Goal: Book appointment/travel/reservation

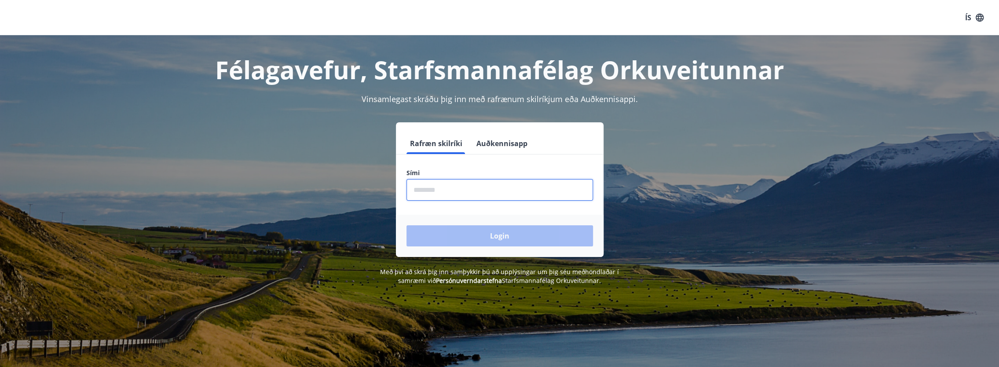
click at [438, 191] on input "phone" at bounding box center [499, 190] width 186 height 22
type input "********"
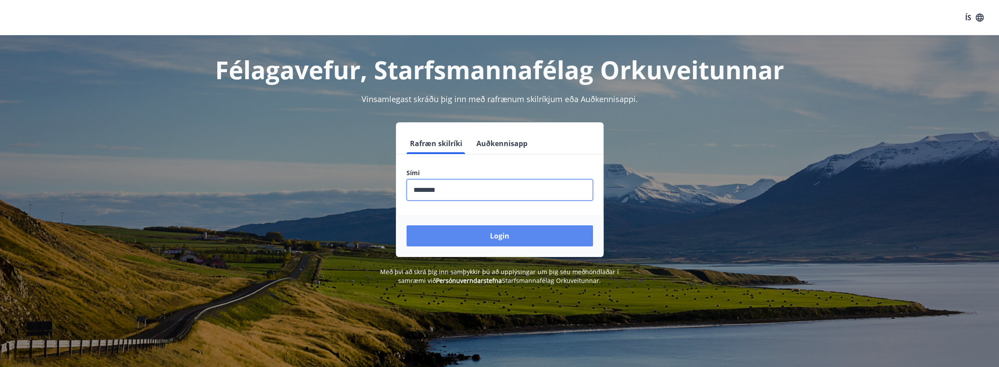
click at [497, 234] on button "Login" at bounding box center [499, 235] width 186 height 21
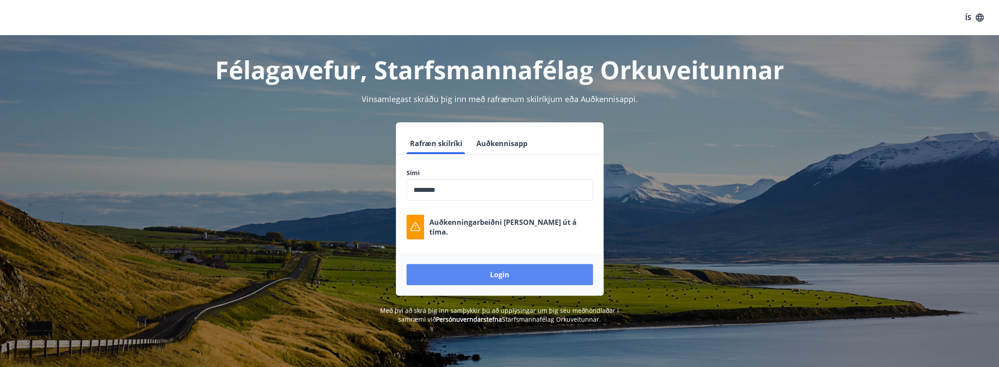
click at [496, 271] on button "Login" at bounding box center [499, 274] width 186 height 21
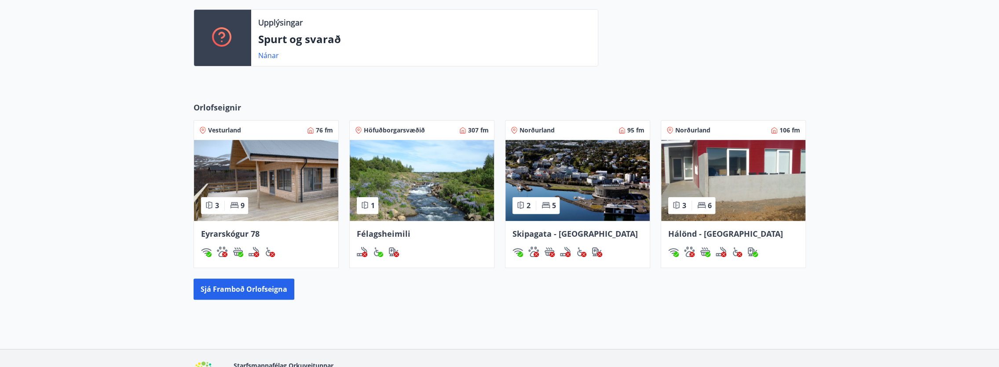
scroll to position [264, 0]
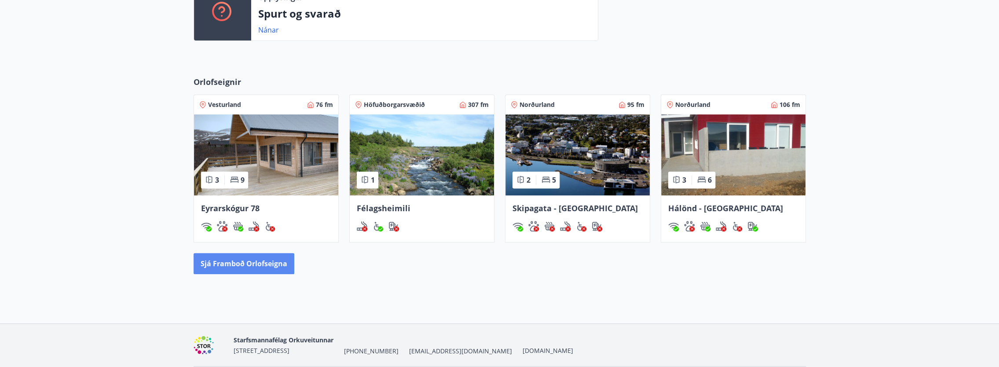
click at [256, 263] on button "Sjá framboð orlofseigna" at bounding box center [243, 263] width 101 height 21
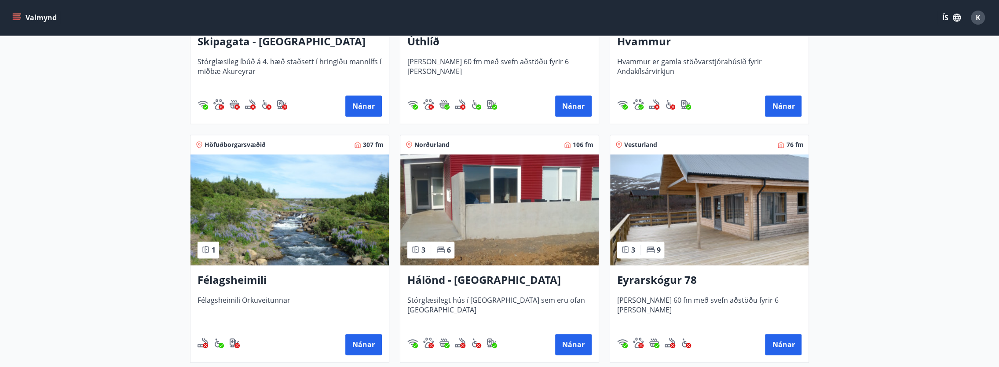
scroll to position [308, 0]
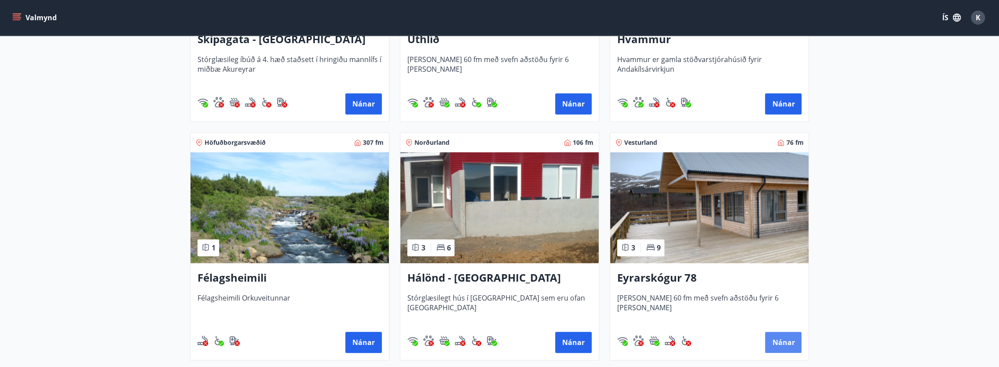
click at [789, 346] on button "Nánar" at bounding box center [783, 342] width 36 height 21
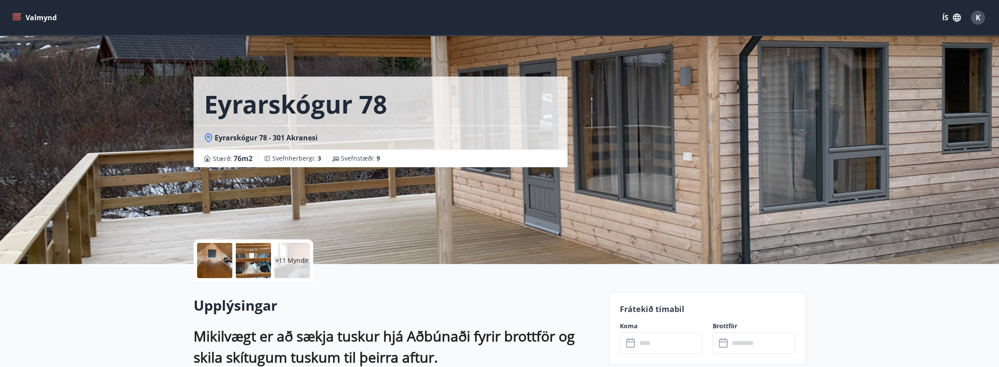
click at [18, 14] on icon "menu" at bounding box center [18, 14] width 10 height 1
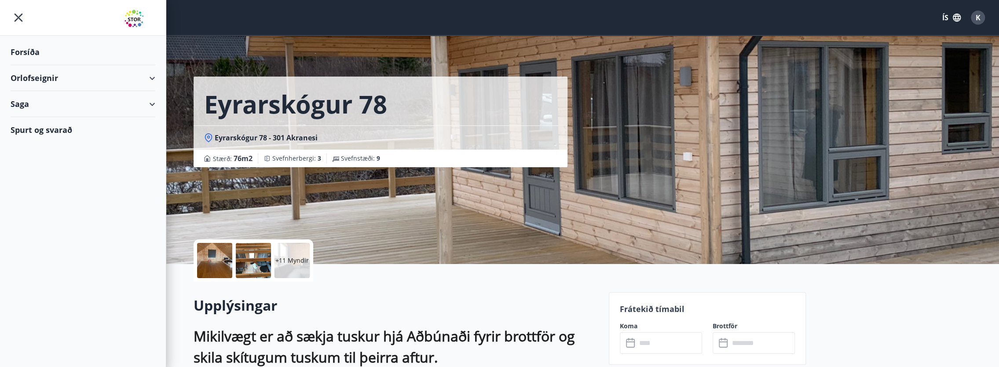
click at [51, 78] on div "Orlofseignir" at bounding box center [83, 78] width 145 height 26
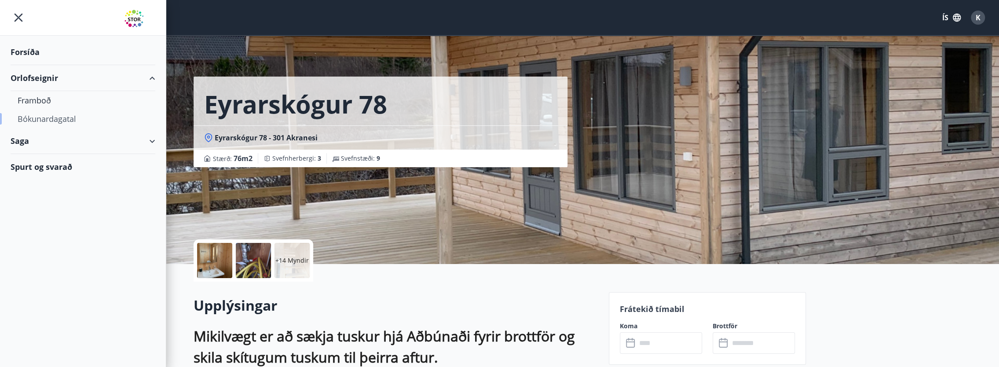
click at [58, 121] on div "Bókunardagatal" at bounding box center [83, 118] width 131 height 18
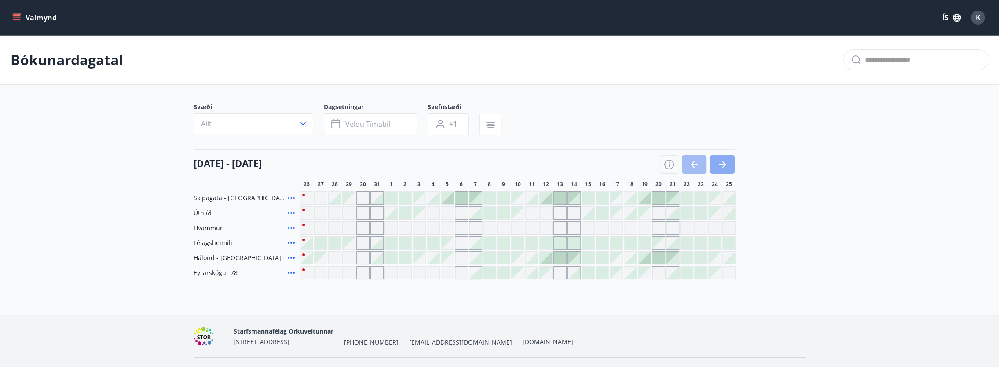
click at [726, 164] on icon "button" at bounding box center [722, 164] width 11 height 11
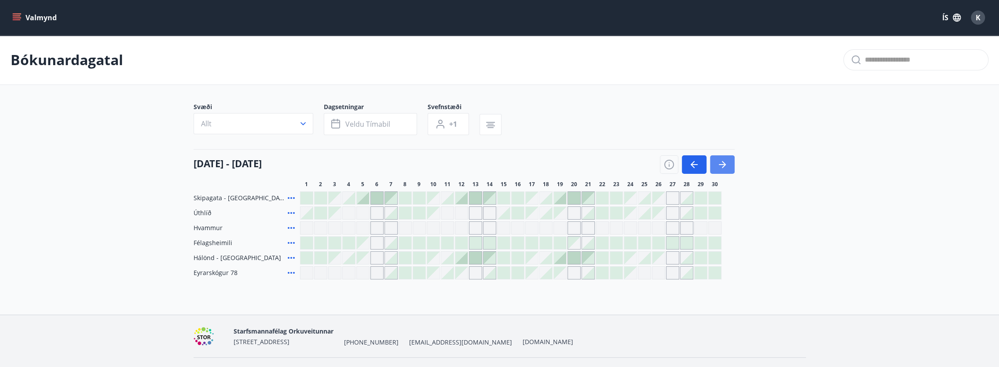
click at [722, 165] on icon "button" at bounding box center [722, 164] width 11 height 11
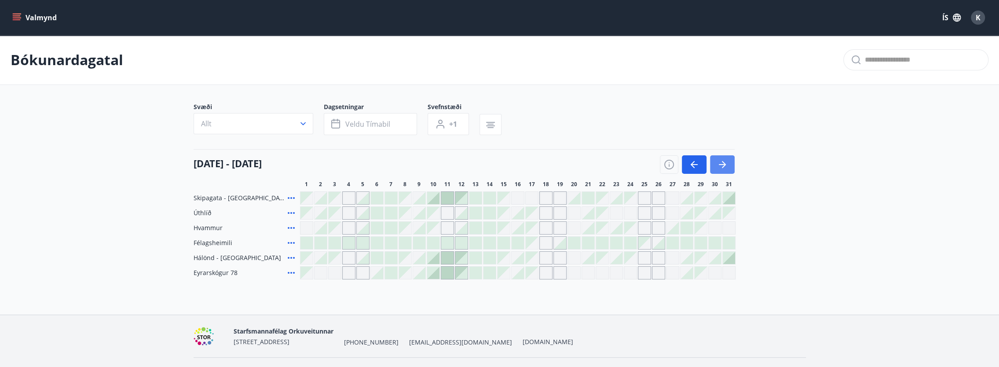
click at [723, 165] on icon "button" at bounding box center [724, 164] width 4 height 7
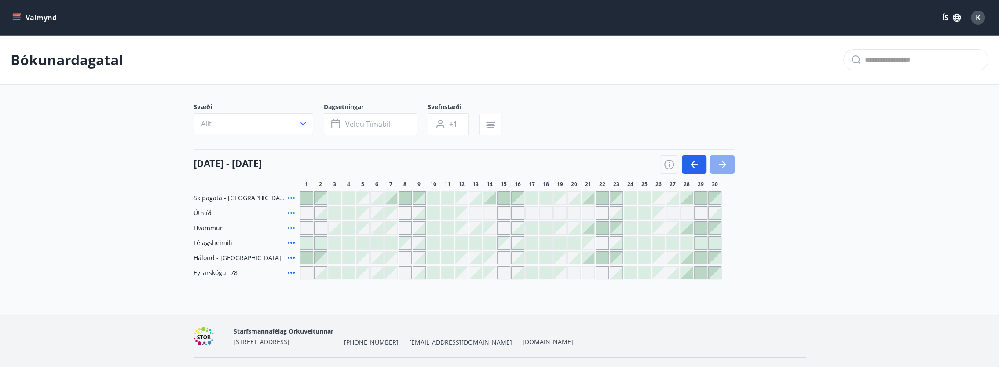
click at [726, 164] on icon "button" at bounding box center [722, 164] width 11 height 11
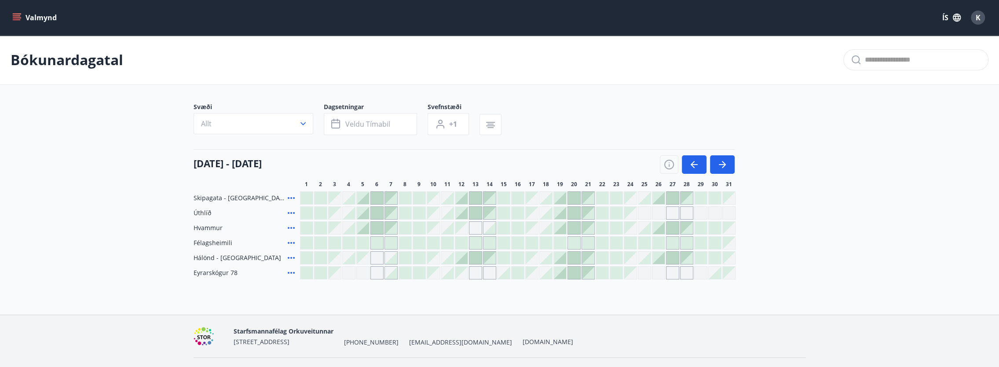
click at [305, 227] on div at bounding box center [306, 228] width 12 height 12
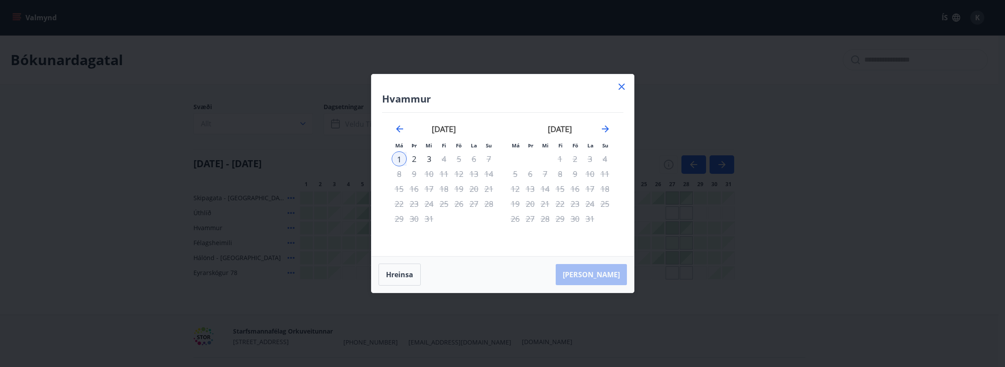
click at [621, 87] on icon at bounding box center [622, 87] width 6 height 6
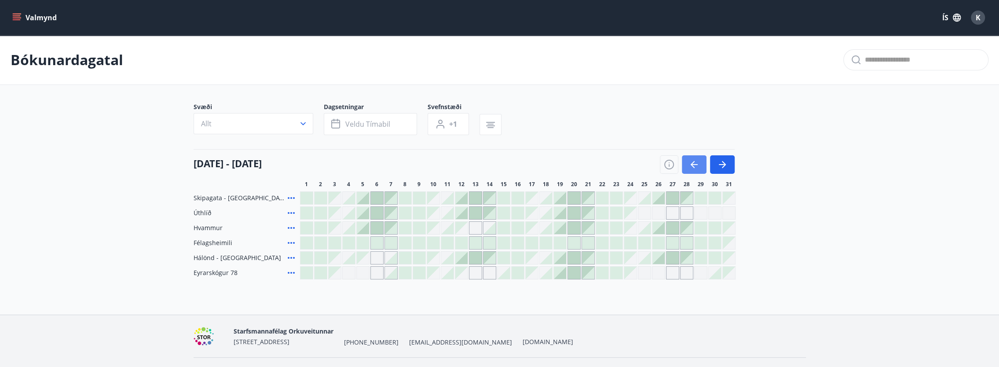
click at [692, 164] on icon "button" at bounding box center [694, 164] width 11 height 11
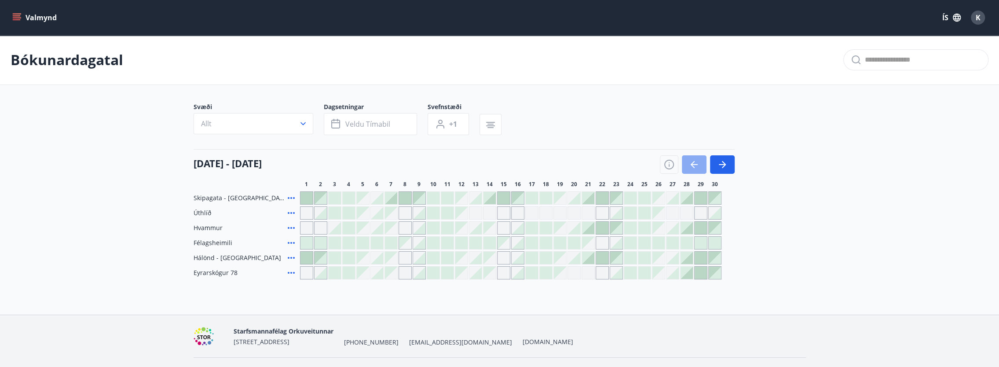
click at [692, 164] on icon "button" at bounding box center [694, 164] width 11 height 11
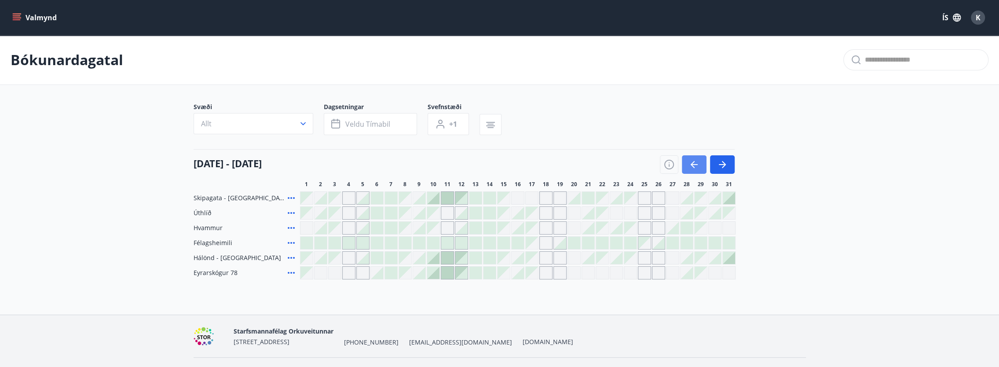
click at [692, 164] on icon "button" at bounding box center [694, 164] width 11 height 11
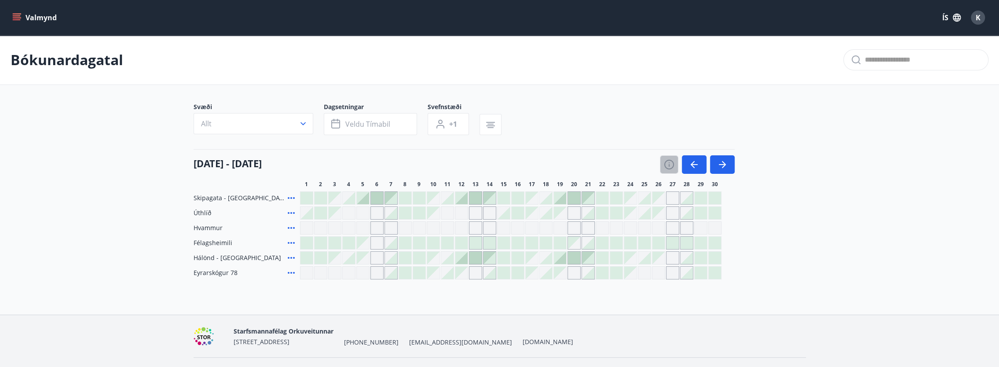
click at [669, 160] on icon "button" at bounding box center [669, 164] width 11 height 11
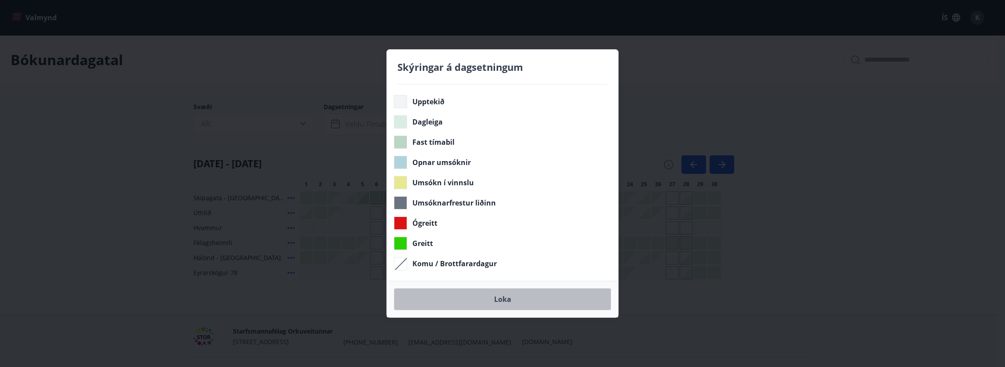
click at [506, 300] on button "Loka" at bounding box center [502, 299] width 217 height 22
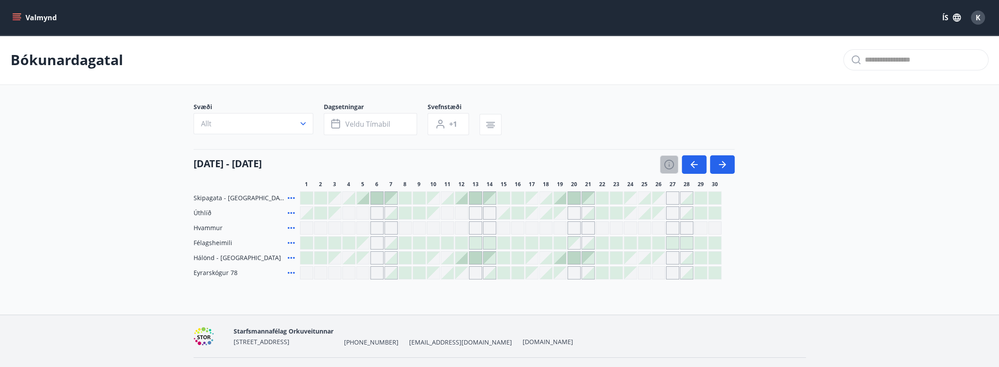
click at [672, 167] on icon "button" at bounding box center [669, 165] width 10 height 10
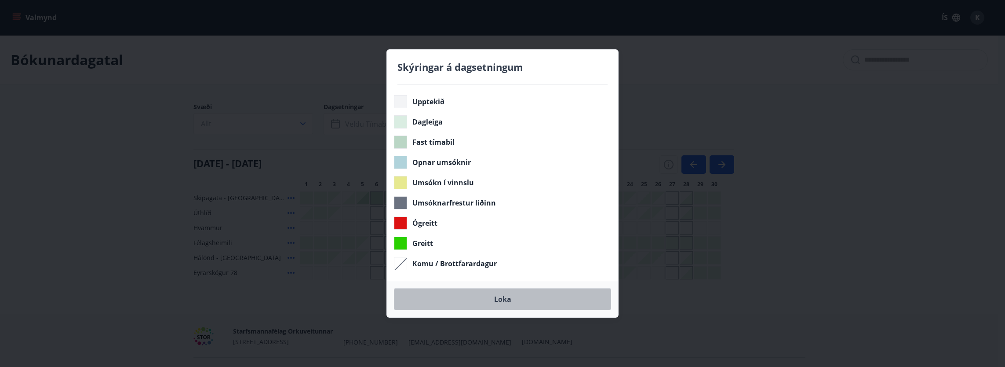
click at [500, 298] on button "Loka" at bounding box center [502, 299] width 217 height 22
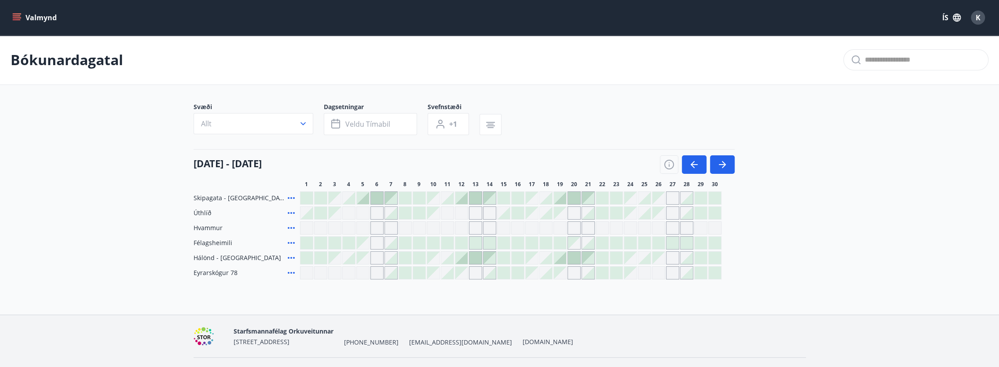
click at [663, 260] on div "Gráir dagar eru ekki bókanlegir" at bounding box center [658, 258] width 12 height 12
click at [787, 255] on div "Skipagata - Akureyri Úthlíð Hvammur Félagsheimili Hálönd - [GEOGRAPHIC_DATA] [P…" at bounding box center [499, 235] width 612 height 88
click at [717, 163] on icon "button" at bounding box center [722, 164] width 11 height 11
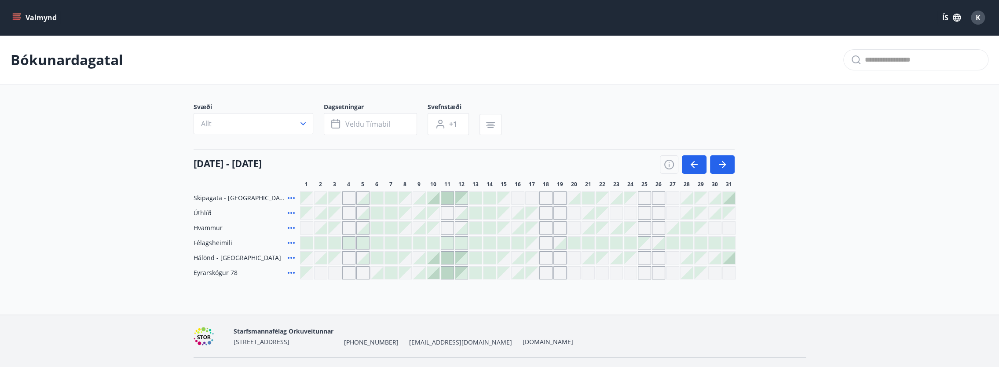
click at [438, 259] on div at bounding box center [433, 258] width 12 height 12
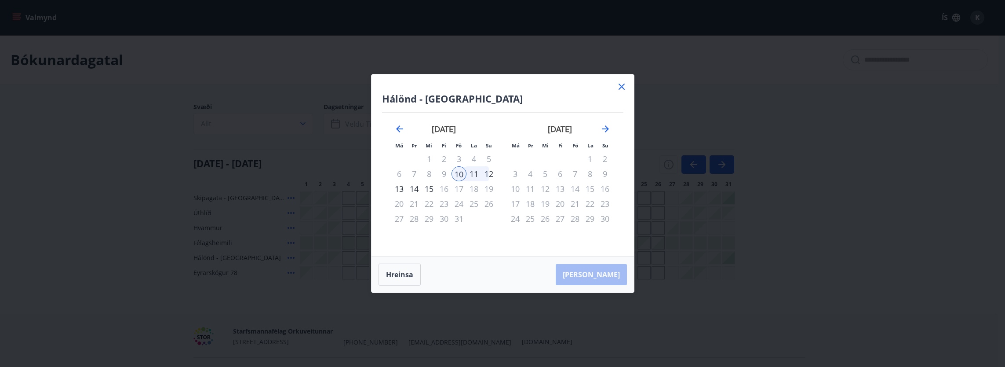
click at [621, 87] on icon at bounding box center [622, 87] width 6 height 6
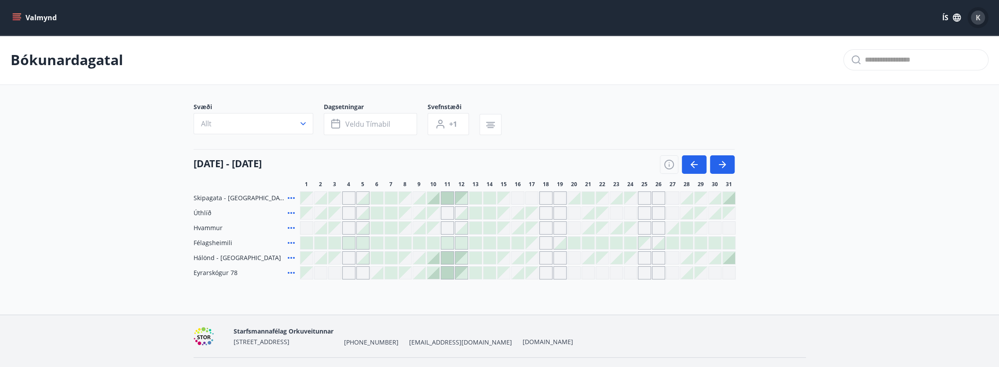
click at [976, 16] on span "K" at bounding box center [977, 18] width 5 height 10
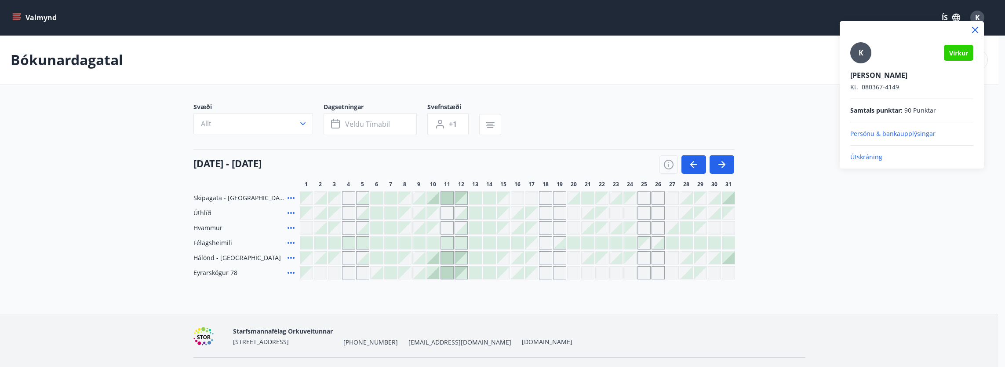
click at [866, 155] on p "Útskráning" at bounding box center [911, 157] width 123 height 9
